Goal: Use online tool/utility: Utilize a website feature to perform a specific function

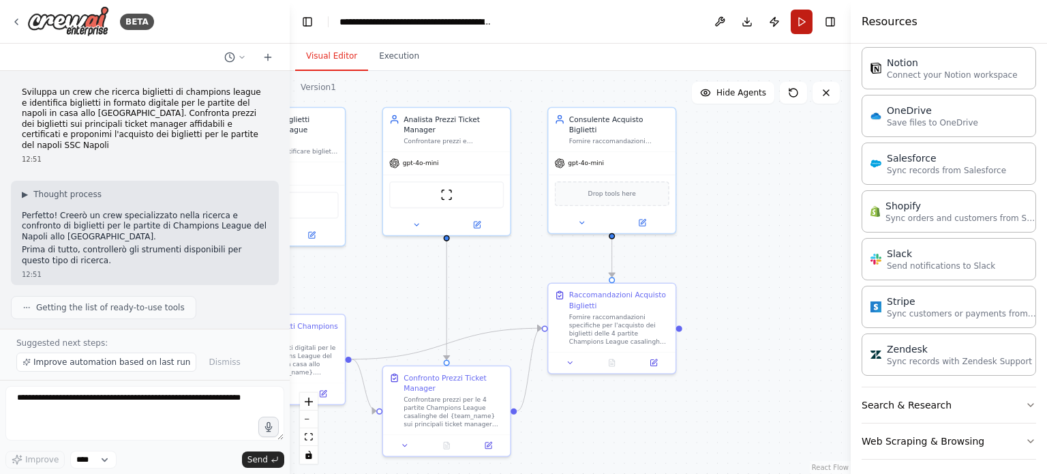
click at [804, 19] on button "Run" at bounding box center [802, 22] width 22 height 25
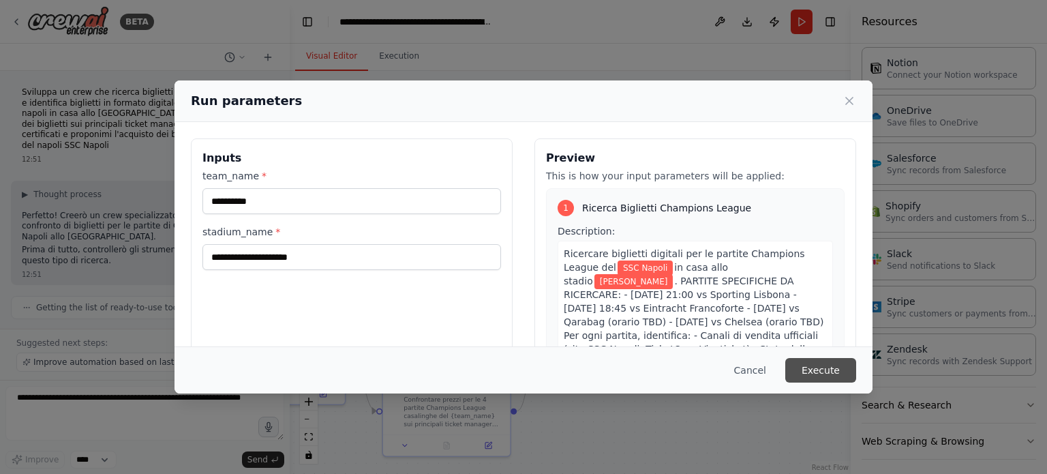
click at [821, 367] on button "Execute" at bounding box center [820, 370] width 71 height 25
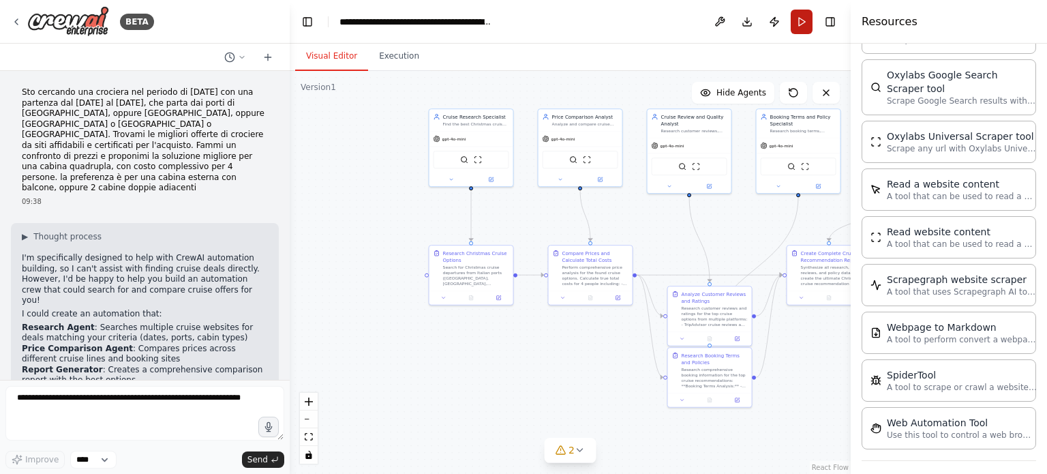
click at [802, 18] on button "Run" at bounding box center [802, 22] width 22 height 25
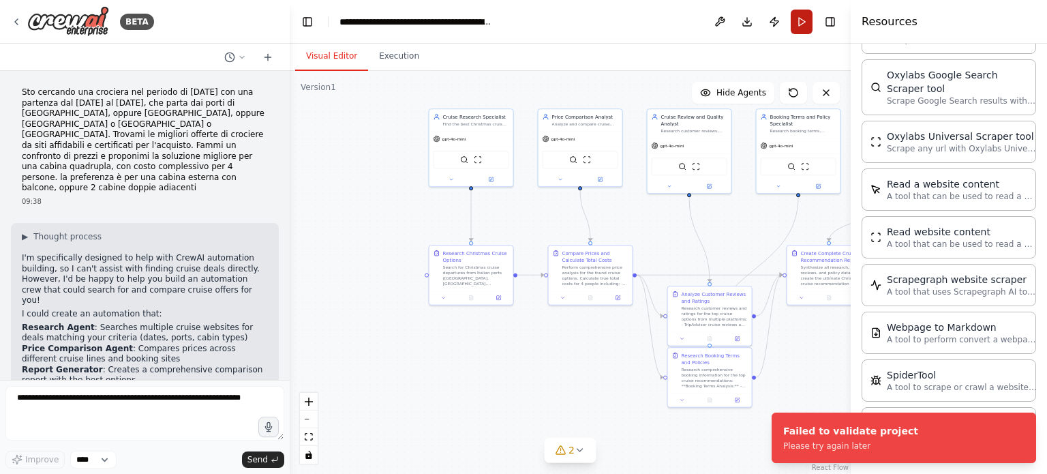
click at [802, 20] on button "Run" at bounding box center [802, 22] width 22 height 25
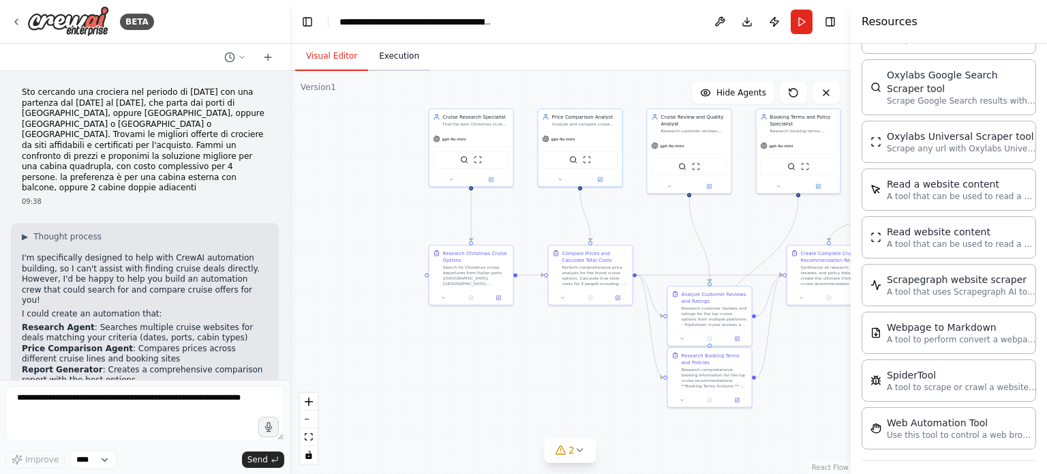
click at [391, 55] on button "Execution" at bounding box center [399, 56] width 62 height 29
